Goal: Transaction & Acquisition: Download file/media

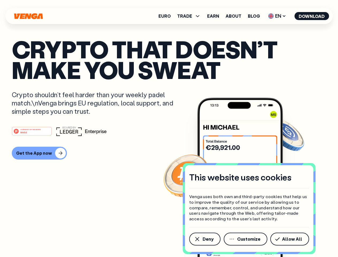
click at [169, 129] on div "#1 PRODUCT OF THE MONTH Web3" at bounding box center [169, 131] width 315 height 10
click at [205, 239] on span "Deny" at bounding box center [208, 239] width 11 height 4
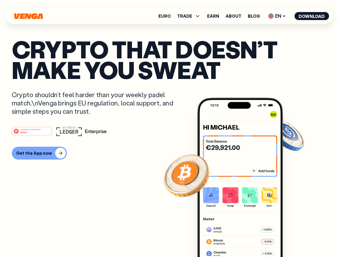
click at [246, 239] on img at bounding box center [240, 187] width 86 height 179
click at [291, 239] on article "Crypto that doesn’t make you sweat Crypto shouldn’t feel harder than your weekl…" at bounding box center [169, 139] width 315 height 201
click at [191, 16] on span "TRADE" at bounding box center [184, 16] width 15 height 4
click at [277, 16] on span "EN" at bounding box center [277, 16] width 22 height 9
click at [312, 16] on button "Download" at bounding box center [312, 16] width 35 height 8
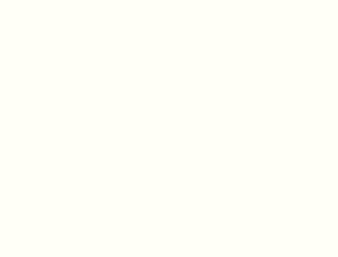
click at [39, 0] on html "This website uses cookies Venga uses both own and third-party cookies that help…" at bounding box center [169, 0] width 338 height 0
click at [33, 0] on html "This website uses cookies Venga uses both own and third-party cookies that help…" at bounding box center [169, 0] width 338 height 0
